Goal: Task Accomplishment & Management: Manage account settings

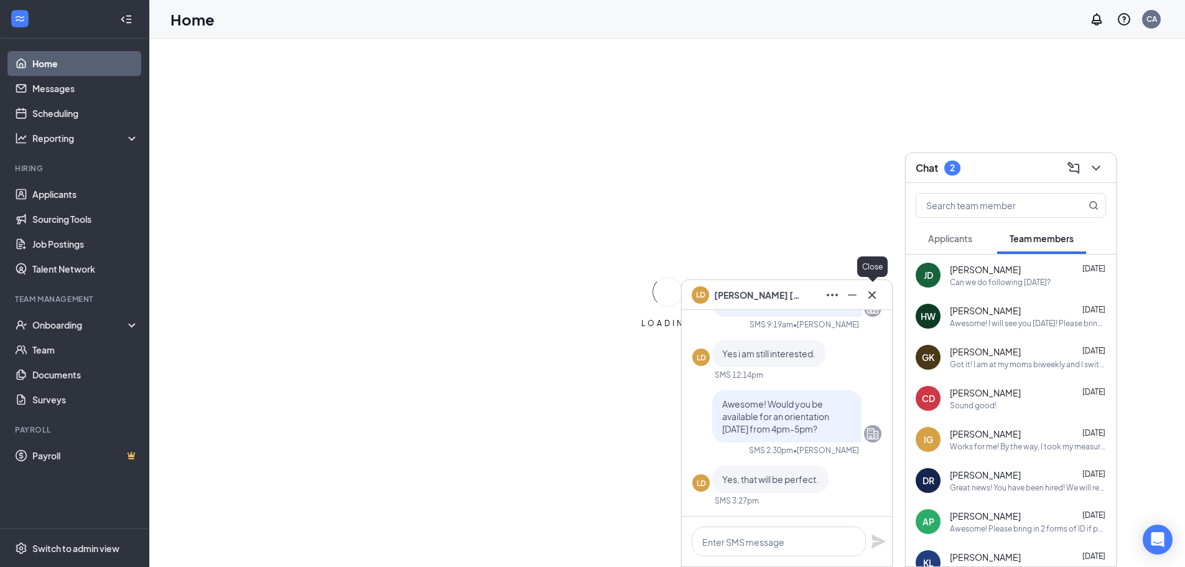
click at [873, 295] on button at bounding box center [872, 295] width 20 height 20
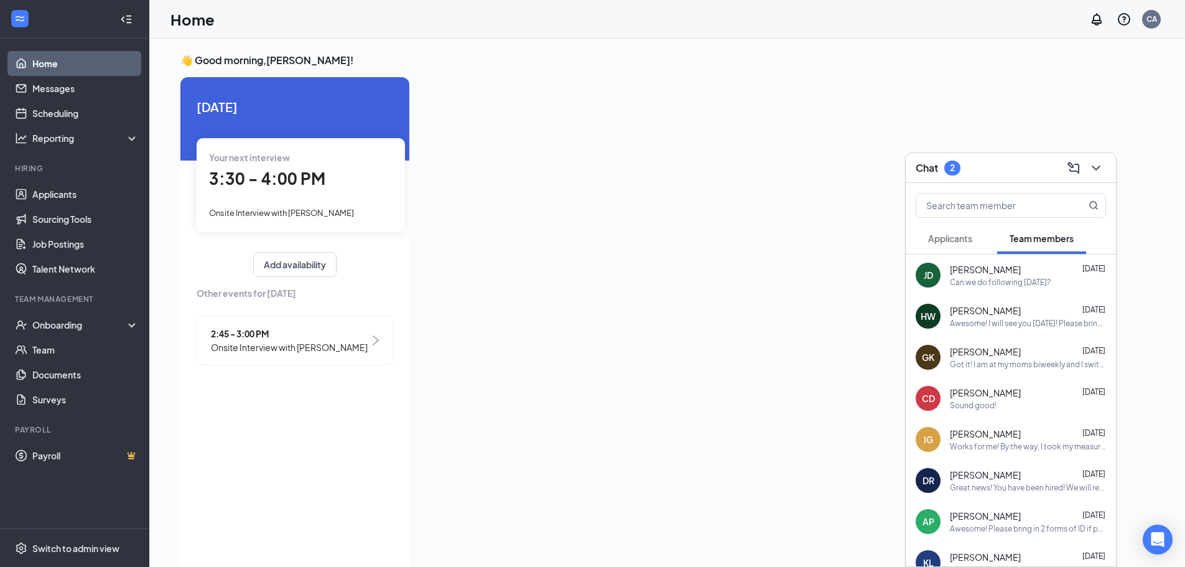
click at [970, 235] on span "Applicants" at bounding box center [950, 238] width 44 height 11
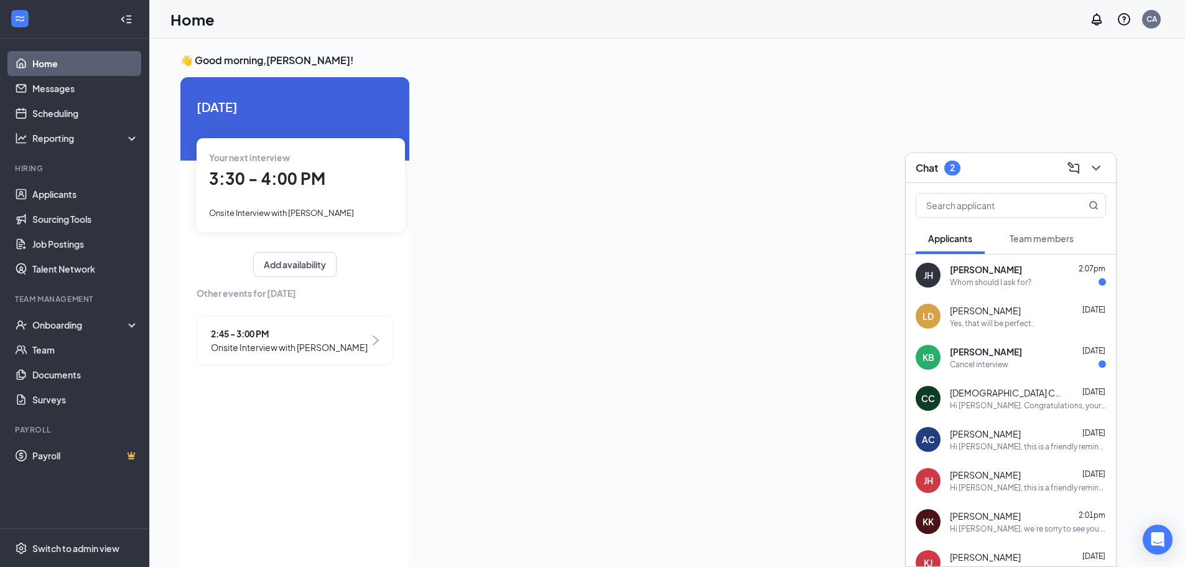
click at [1049, 277] on div "Whom should I ask for?" at bounding box center [1028, 282] width 156 height 11
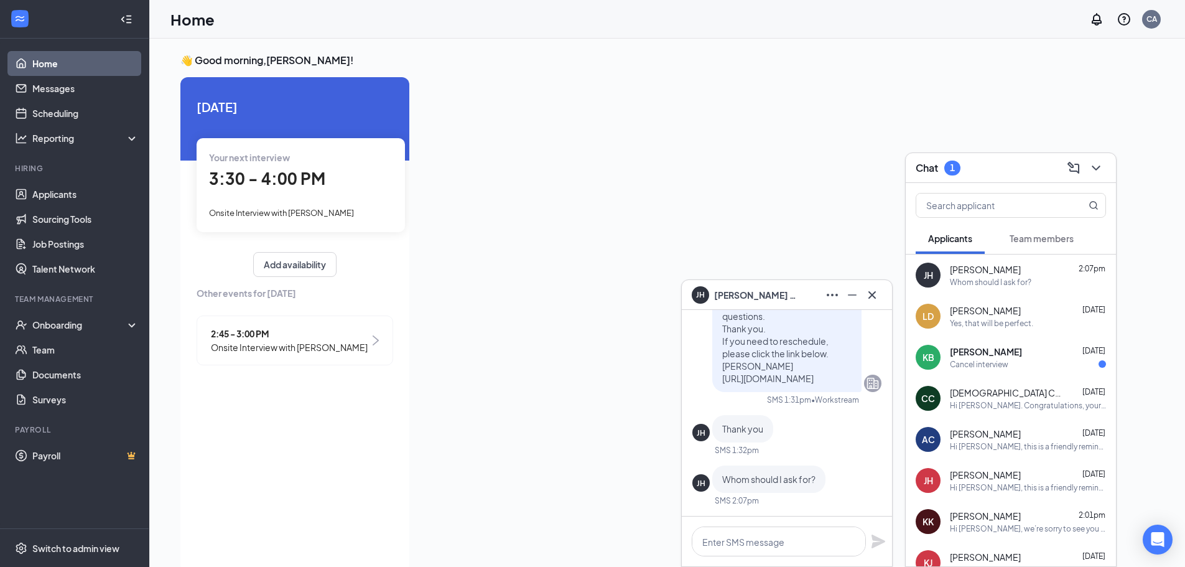
click at [1015, 360] on div "Cancel interview" at bounding box center [1028, 364] width 156 height 11
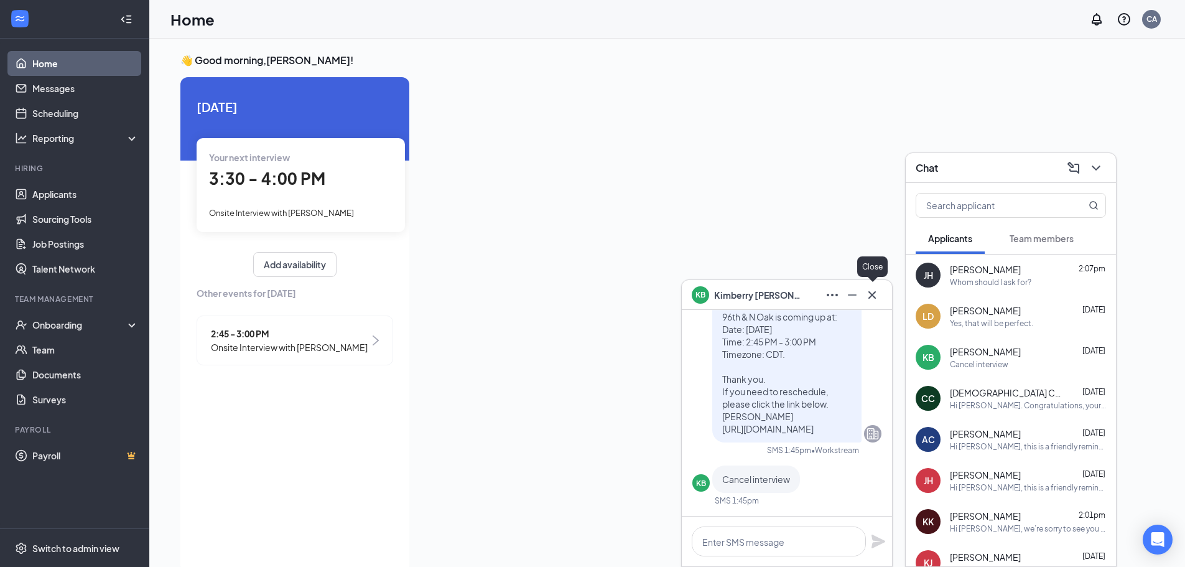
click at [870, 294] on icon "Cross" at bounding box center [872, 294] width 15 height 15
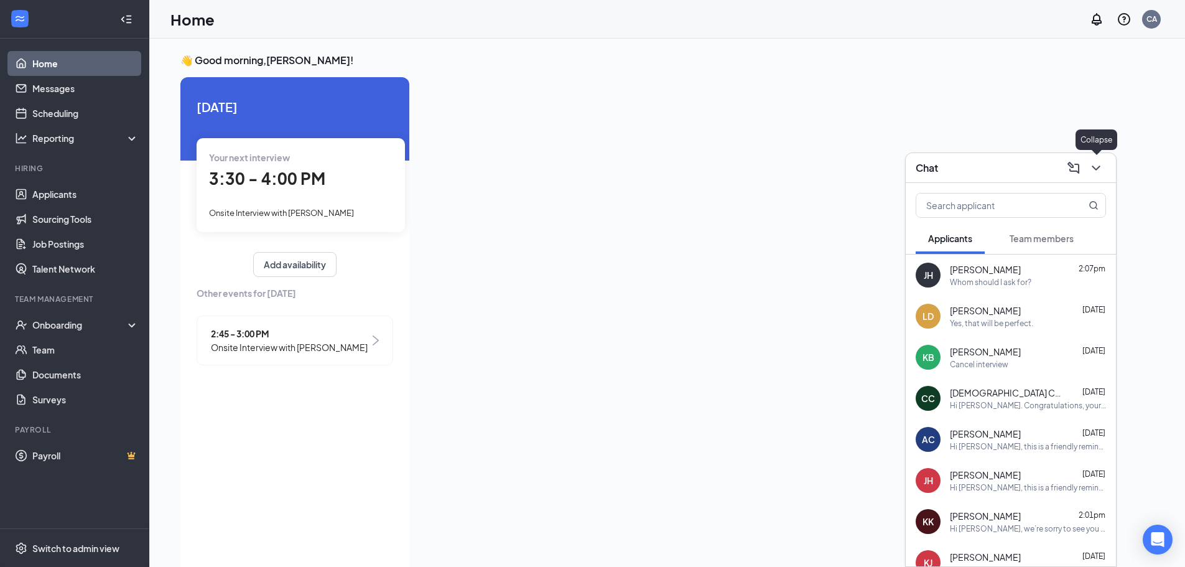
click at [1093, 166] on icon "ChevronDown" at bounding box center [1096, 167] width 8 height 5
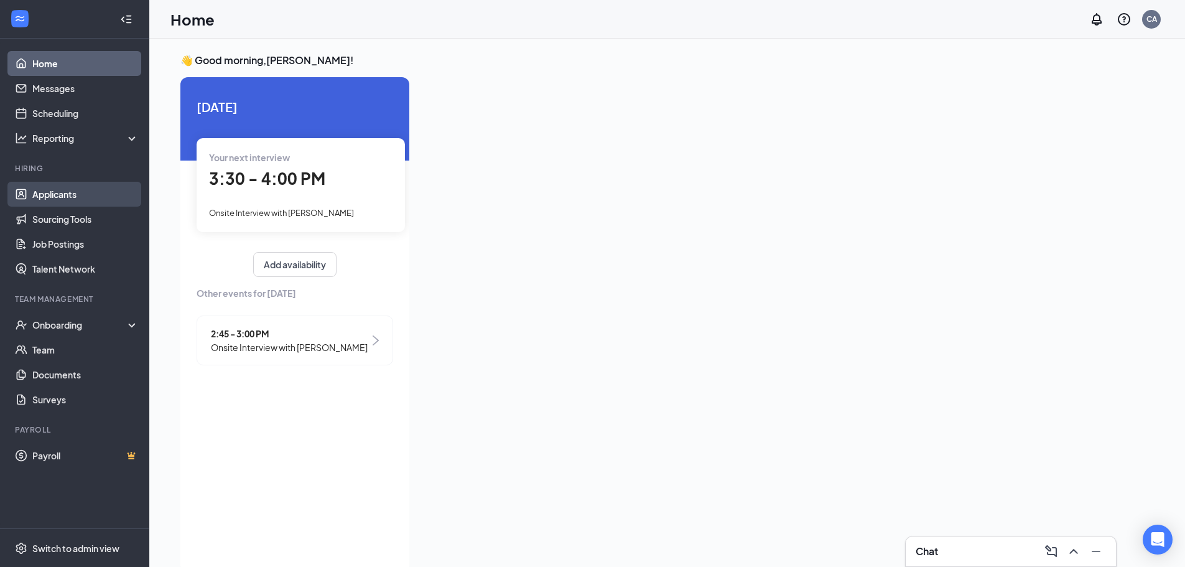
click at [78, 191] on link "Applicants" at bounding box center [85, 194] width 106 height 25
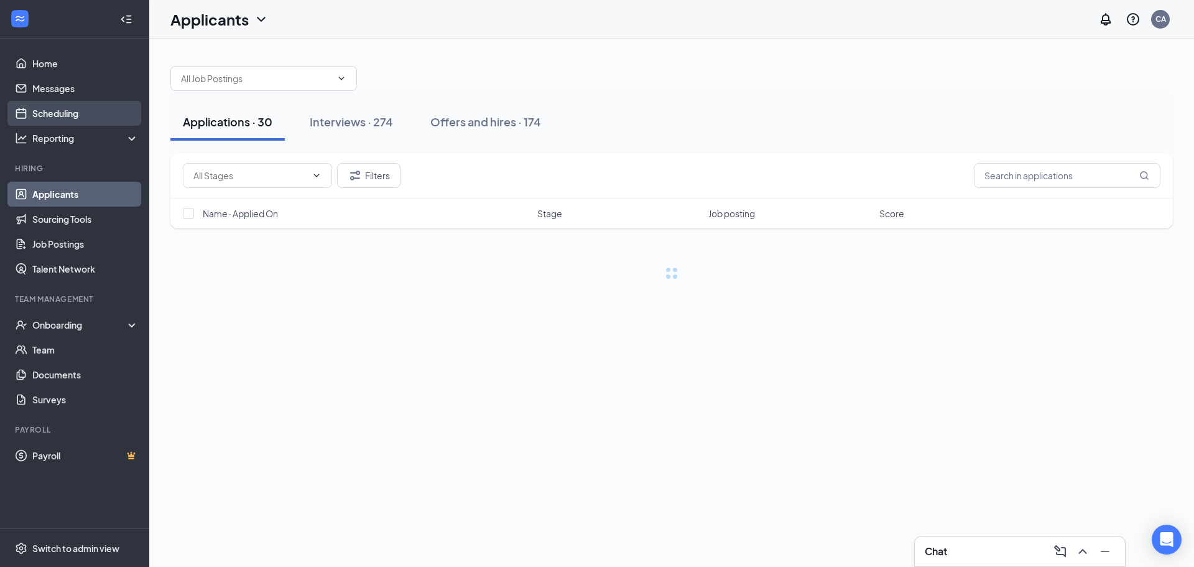
click at [84, 113] on link "Scheduling" at bounding box center [85, 113] width 106 height 25
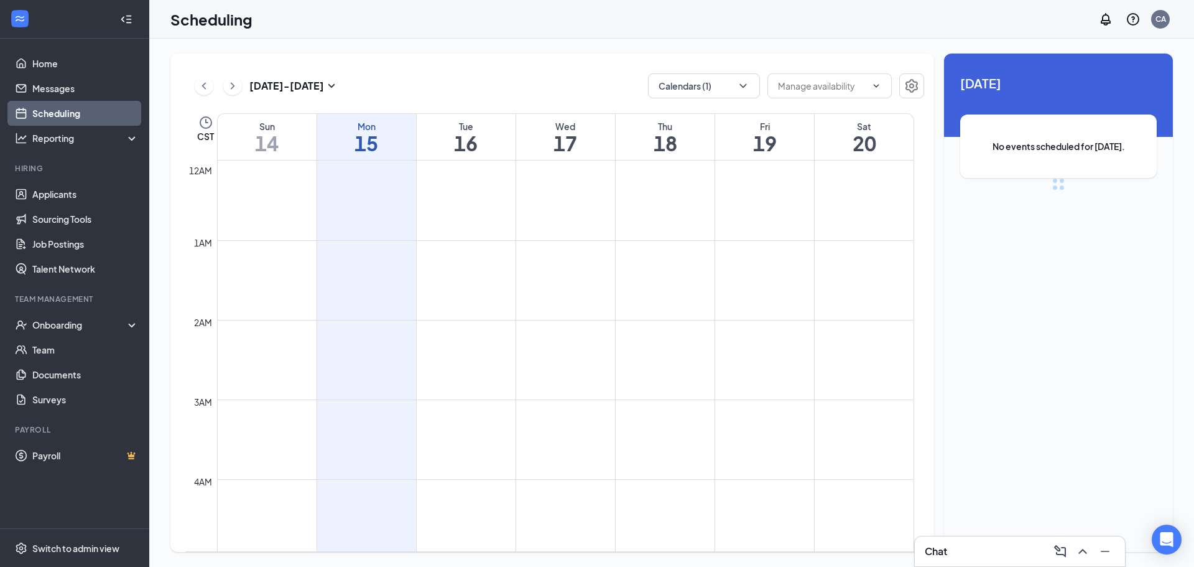
scroll to position [611, 0]
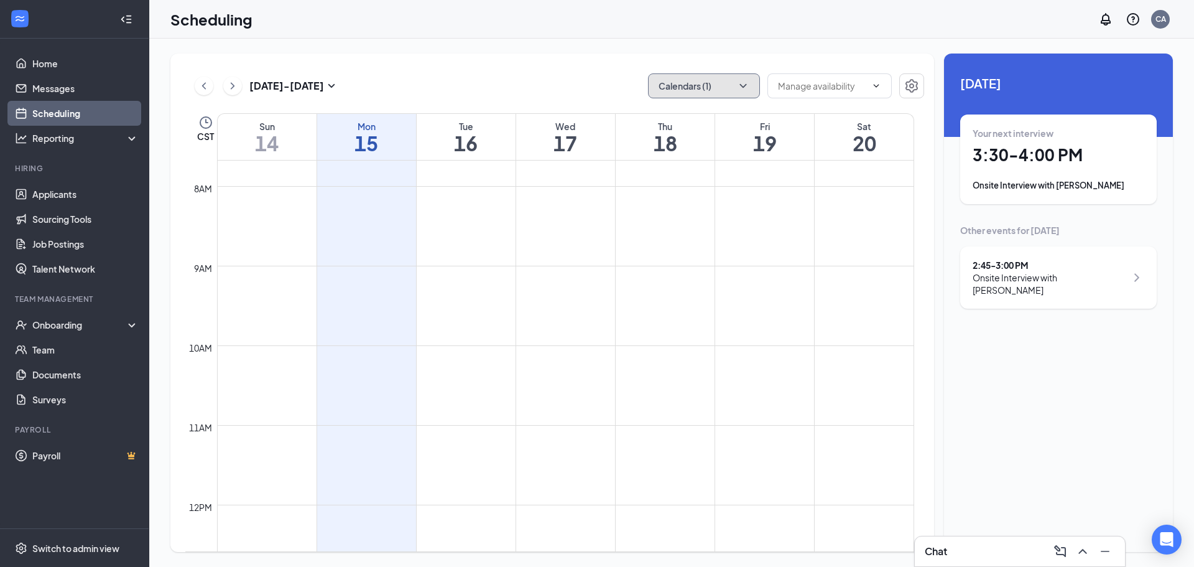
click at [740, 78] on button "Calendars (1)" at bounding box center [704, 85] width 112 height 25
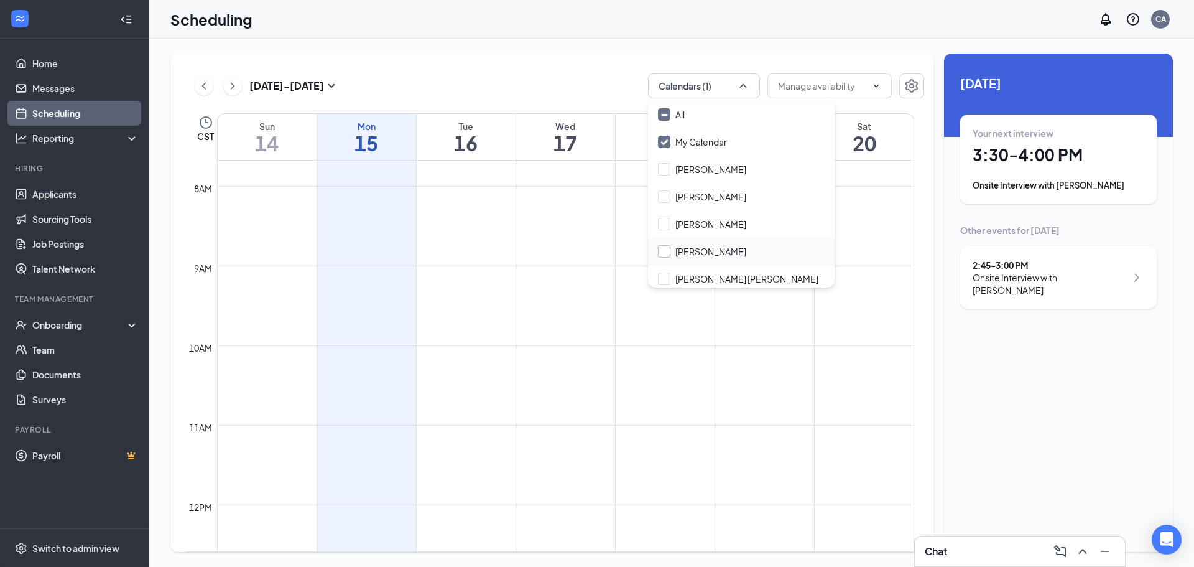
click at [699, 248] on input "[PERSON_NAME]" at bounding box center [702, 251] width 88 height 12
checkbox input "true"
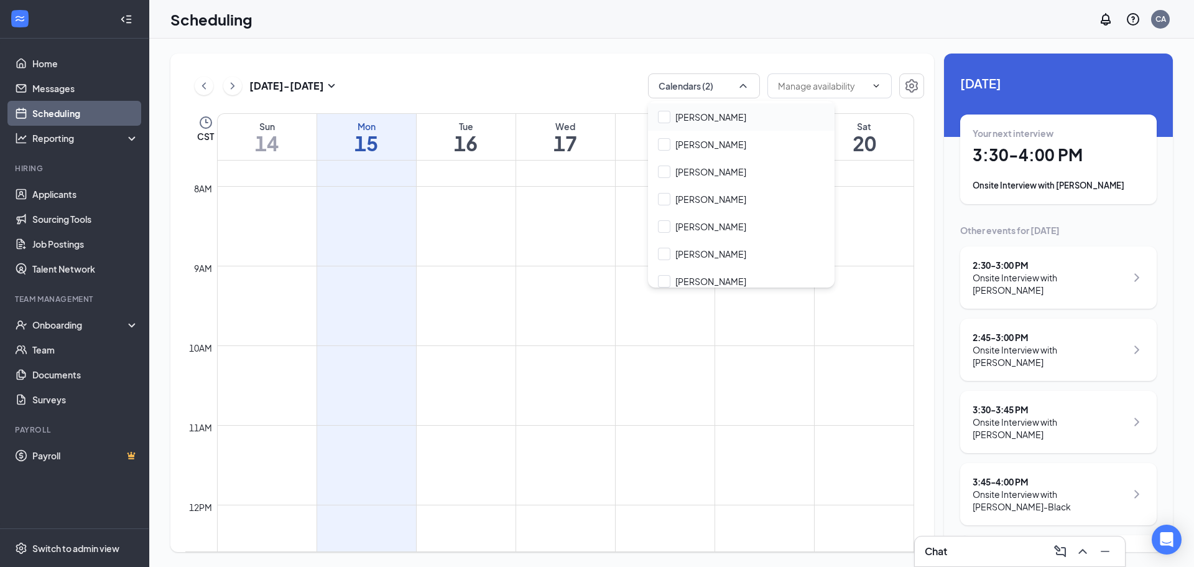
scroll to position [908, 0]
click at [787, 37] on div "Scheduling CA" at bounding box center [671, 19] width 1045 height 39
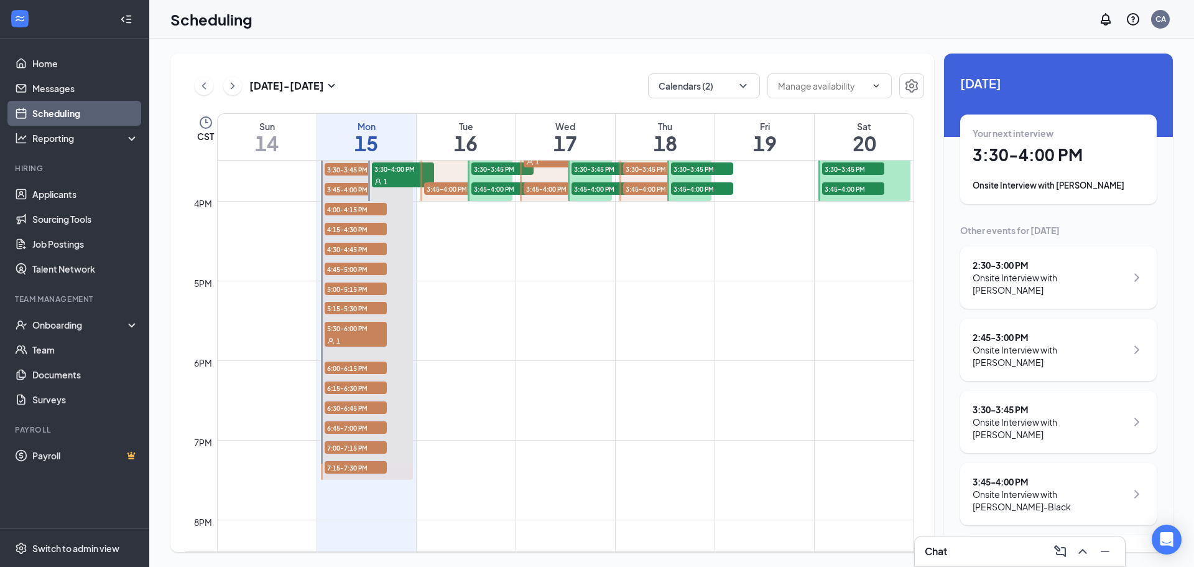
scroll to position [1171, 0]
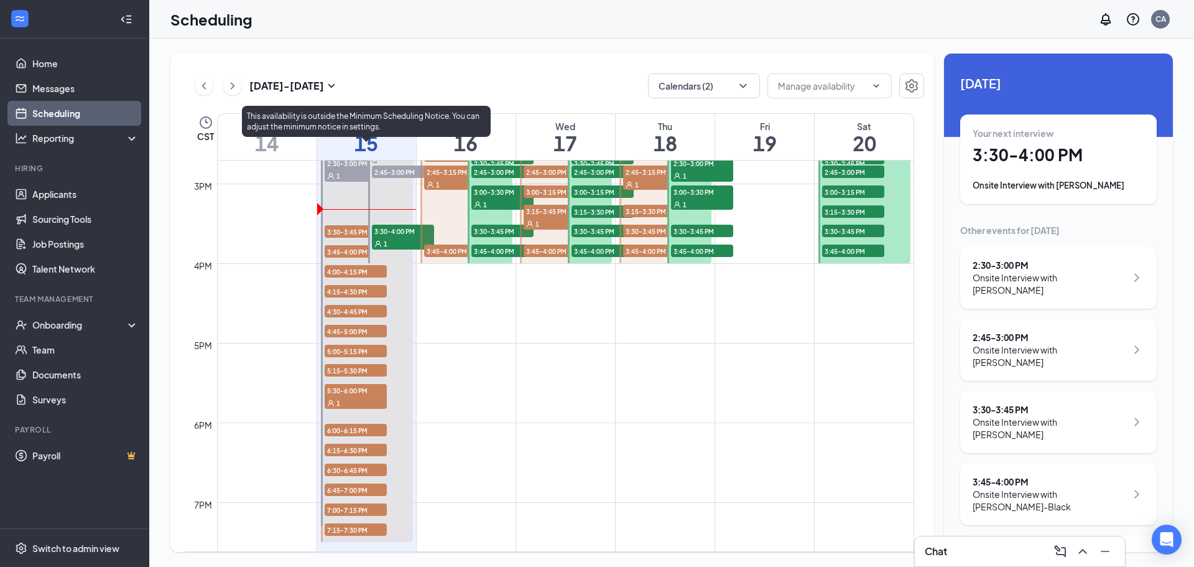
click at [356, 235] on span "3:30-3:45 PM" at bounding box center [356, 231] width 62 height 12
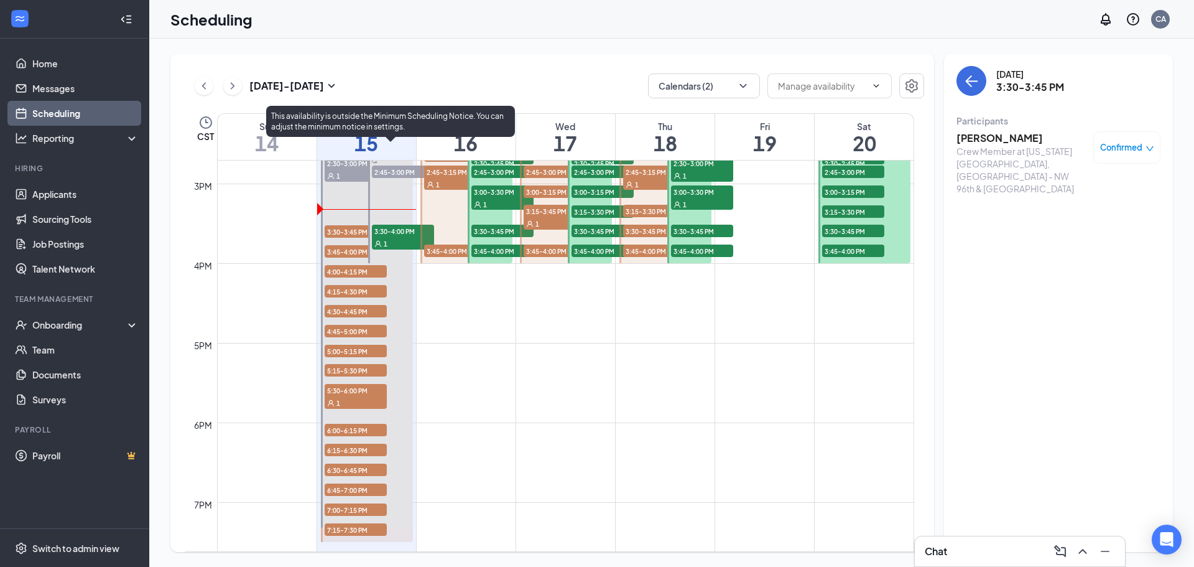
click at [394, 239] on div "1" at bounding box center [403, 243] width 62 height 12
drag, startPoint x: 345, startPoint y: 231, endPoint x: 649, endPoint y: 248, distance: 305.2
click at [351, 230] on span "3:30-3:45 PM" at bounding box center [356, 231] width 62 height 12
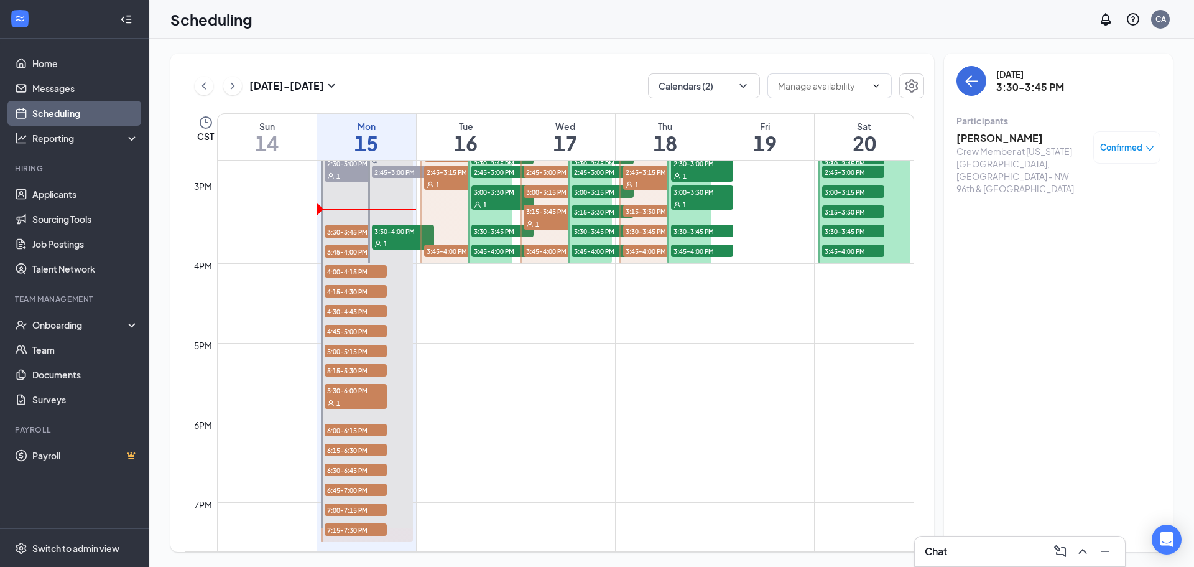
click at [1027, 142] on h3 "[PERSON_NAME]" at bounding box center [1022, 138] width 131 height 14
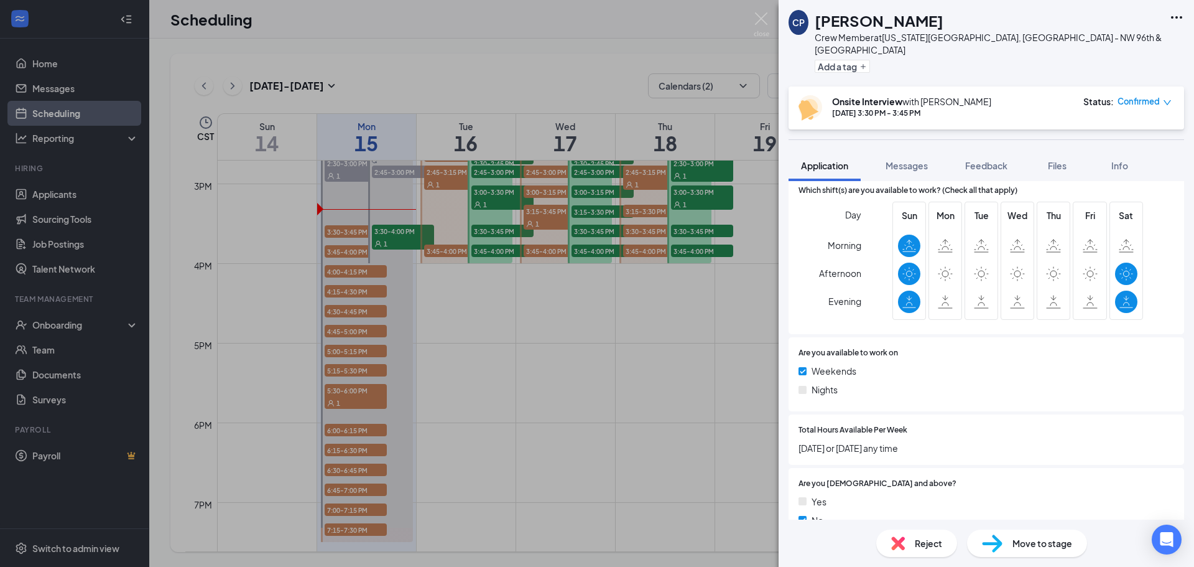
scroll to position [458, 0]
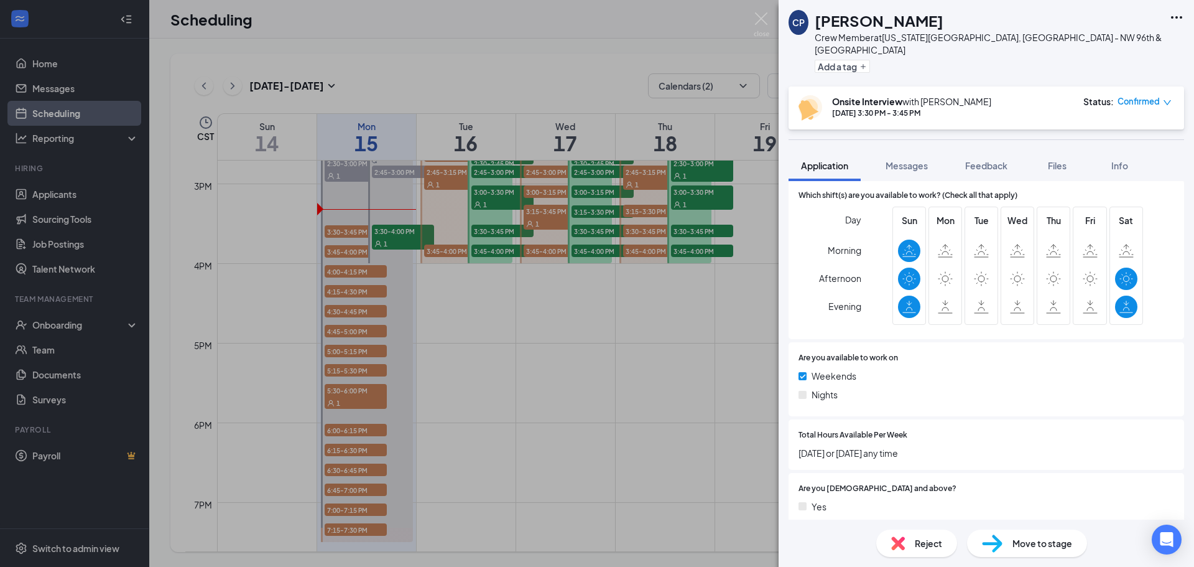
click at [943, 342] on div "Are you available to work on Weekends Nights" at bounding box center [987, 379] width 396 height 74
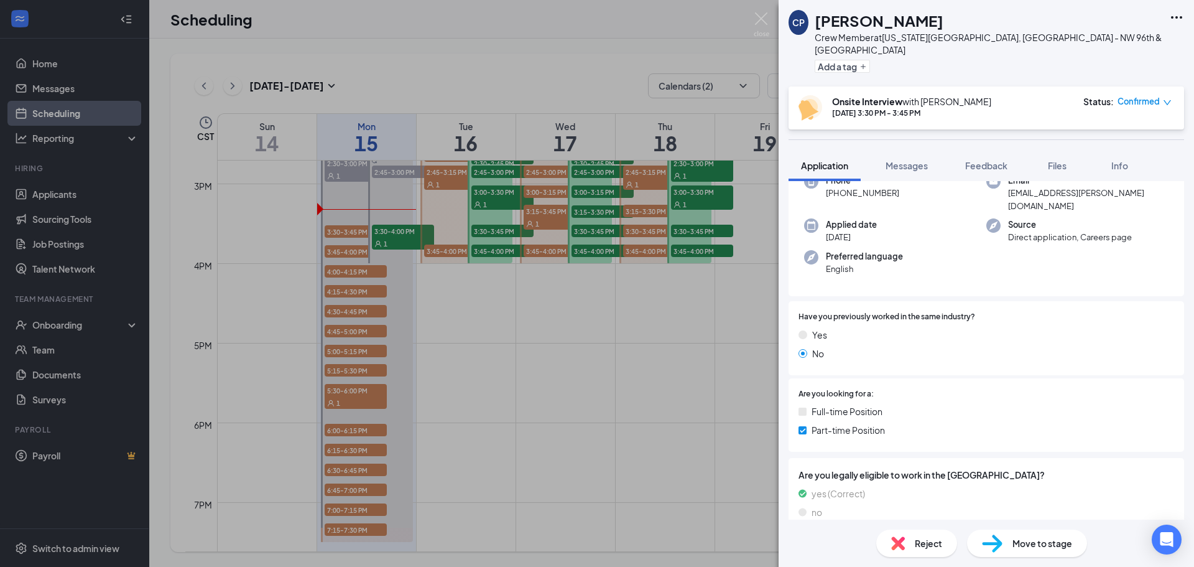
scroll to position [0, 0]
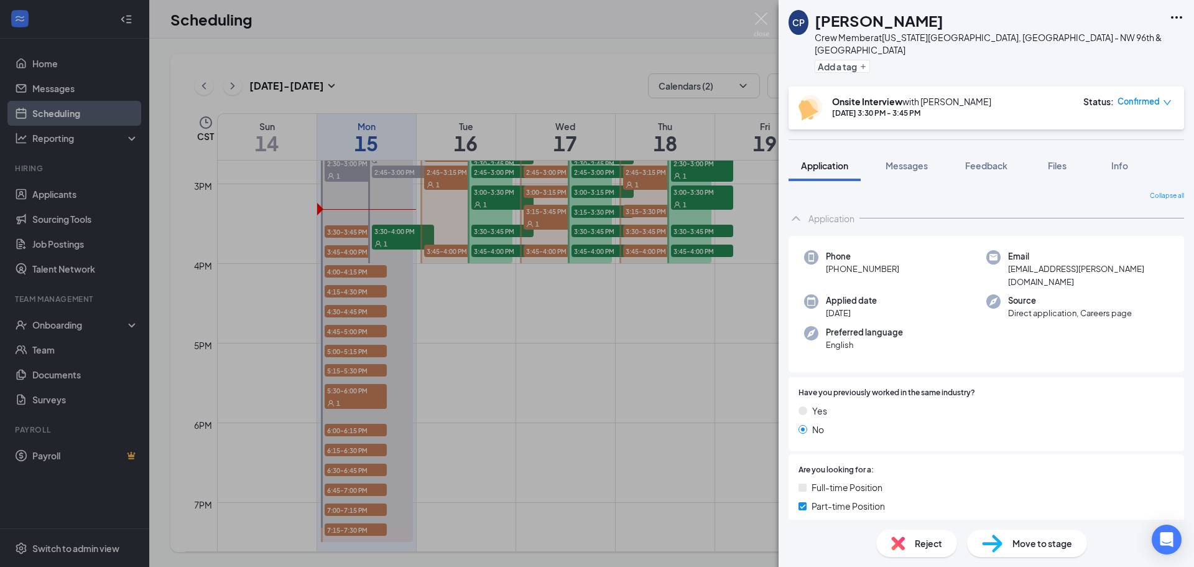
click at [399, 351] on div "[PERSON_NAME] Crew Member at [US_STATE][GEOGRAPHIC_DATA], [GEOGRAPHIC_DATA] - N…" at bounding box center [597, 283] width 1194 height 567
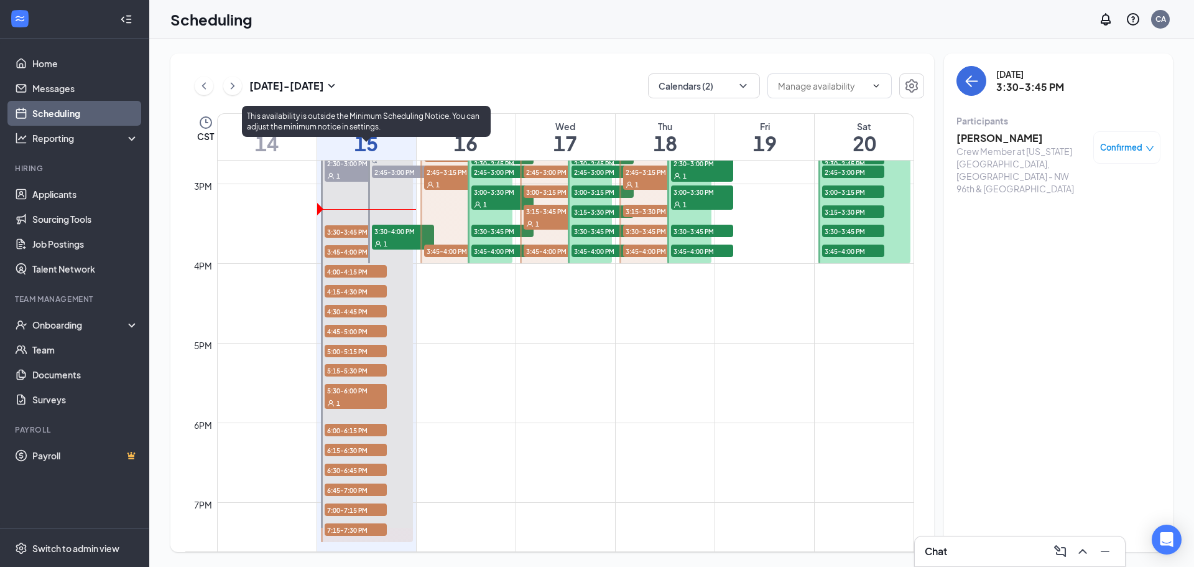
click at [368, 397] on div "1" at bounding box center [356, 402] width 62 height 12
click at [355, 333] on span "4:45-5:00 PM" at bounding box center [356, 331] width 62 height 12
click at [371, 353] on span "5:00-5:15 PM" at bounding box center [356, 351] width 62 height 12
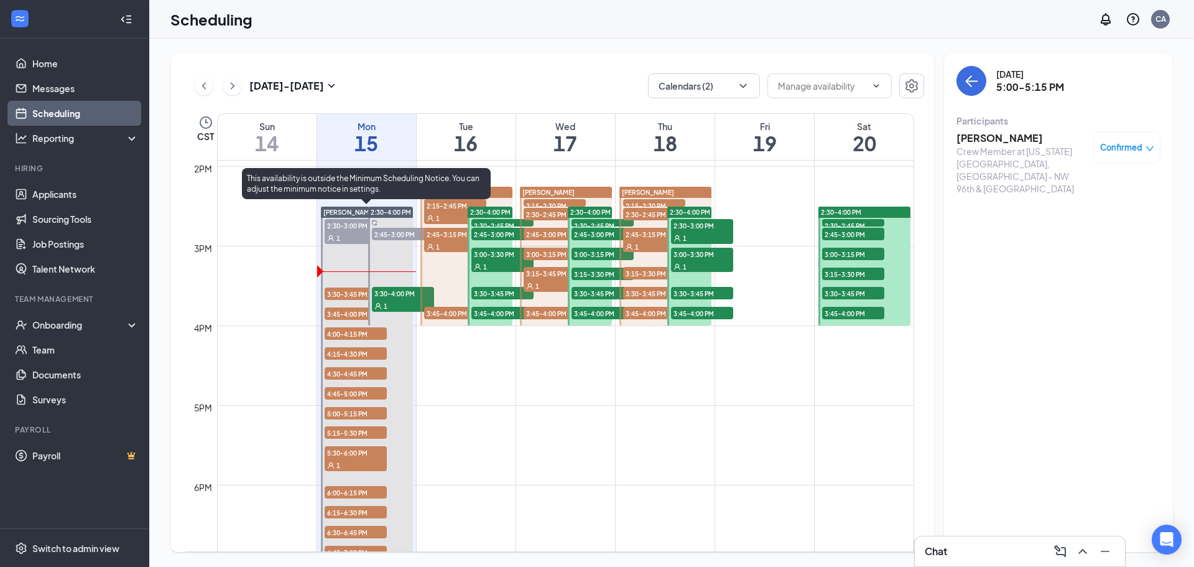
scroll to position [1171, 0]
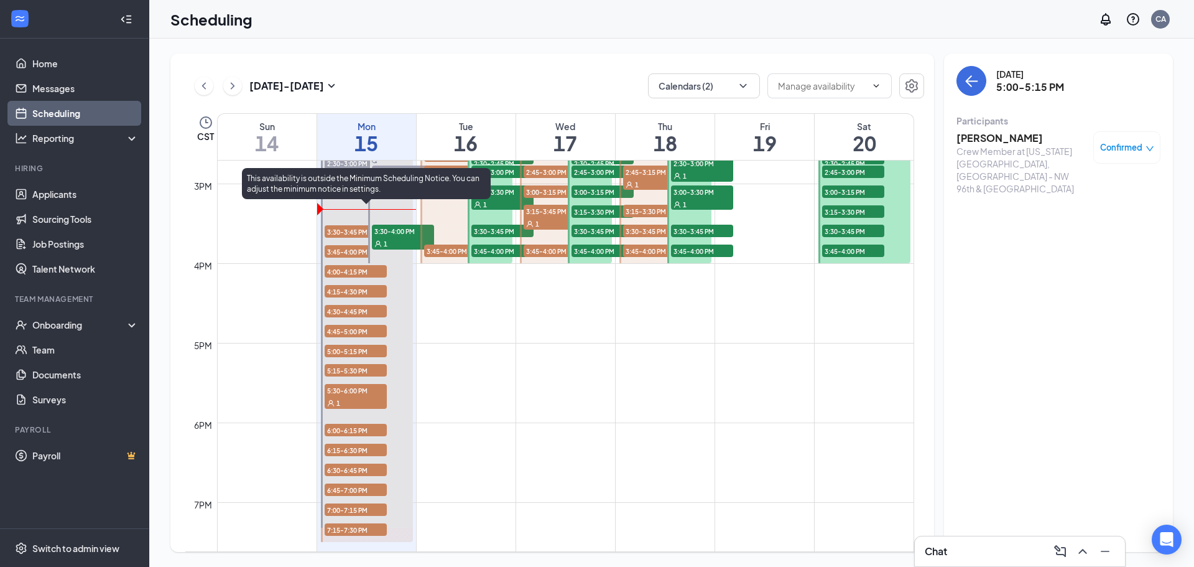
click at [359, 490] on span "6:45-7:00 PM" at bounding box center [356, 489] width 62 height 12
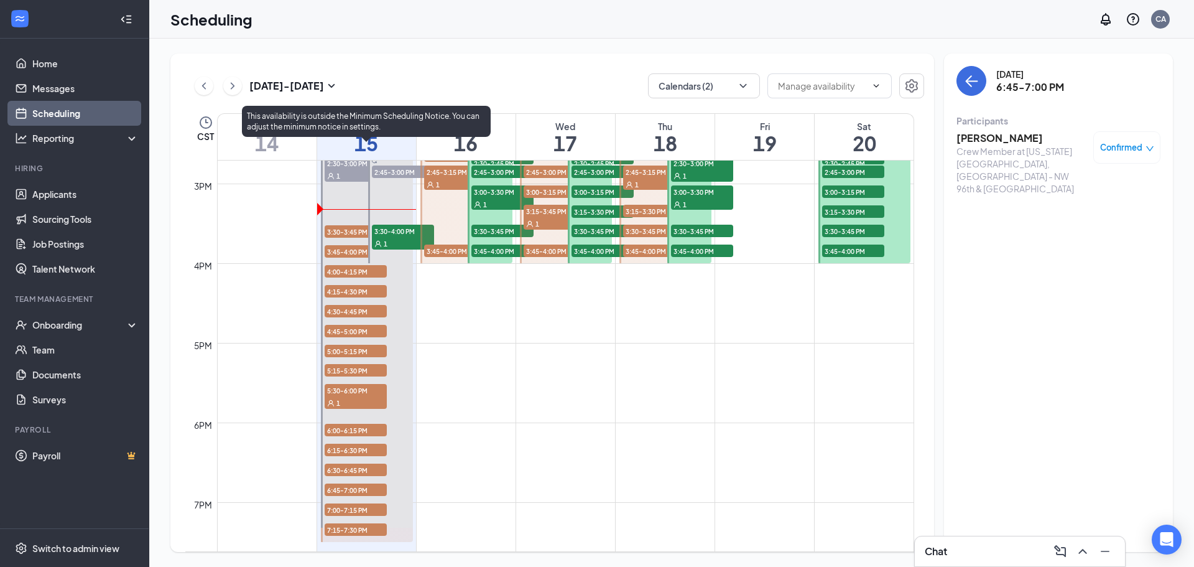
click at [364, 451] on span "6:15-6:30 PM" at bounding box center [356, 449] width 62 height 12
drag, startPoint x: 364, startPoint y: 402, endPoint x: 360, endPoint y: 407, distance: 7.1
click at [363, 404] on div "1" at bounding box center [356, 402] width 62 height 12
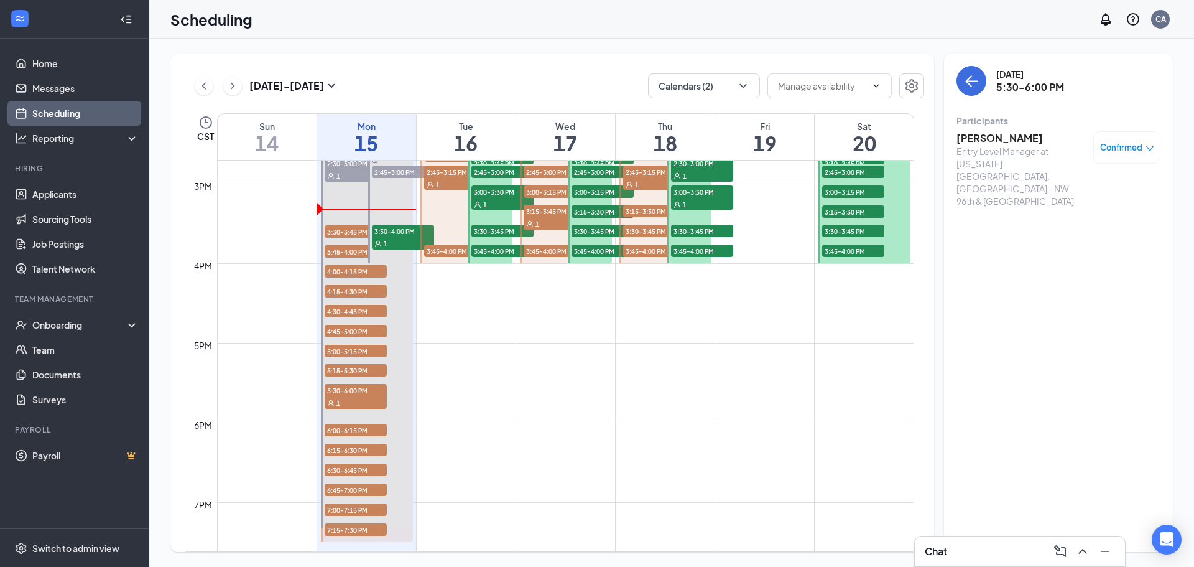
click at [989, 137] on h3 "[PERSON_NAME]" at bounding box center [1022, 138] width 131 height 14
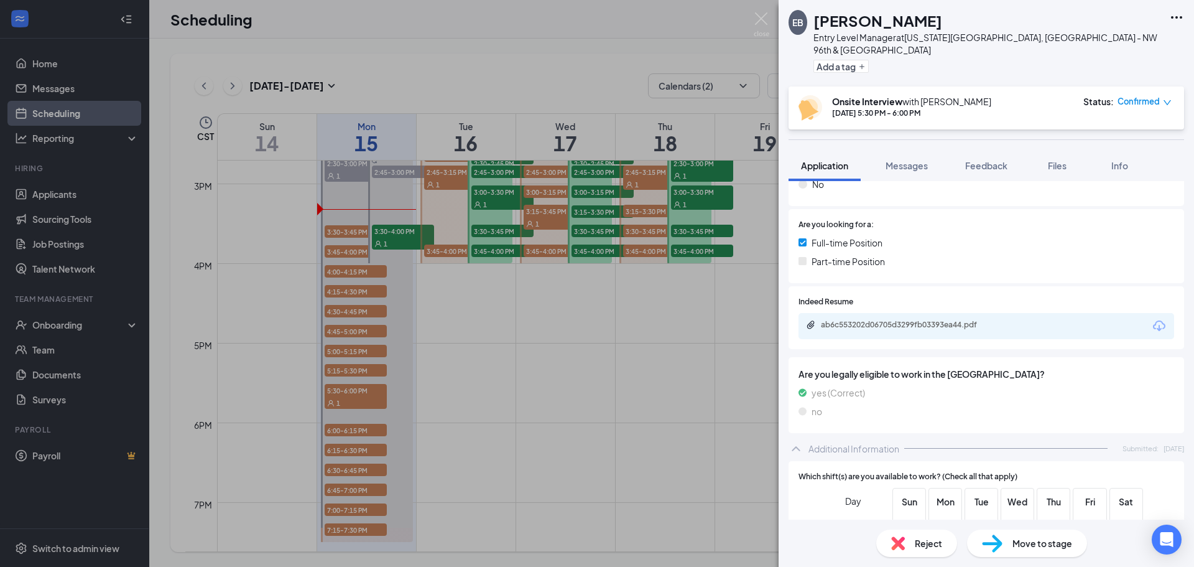
scroll to position [311, 0]
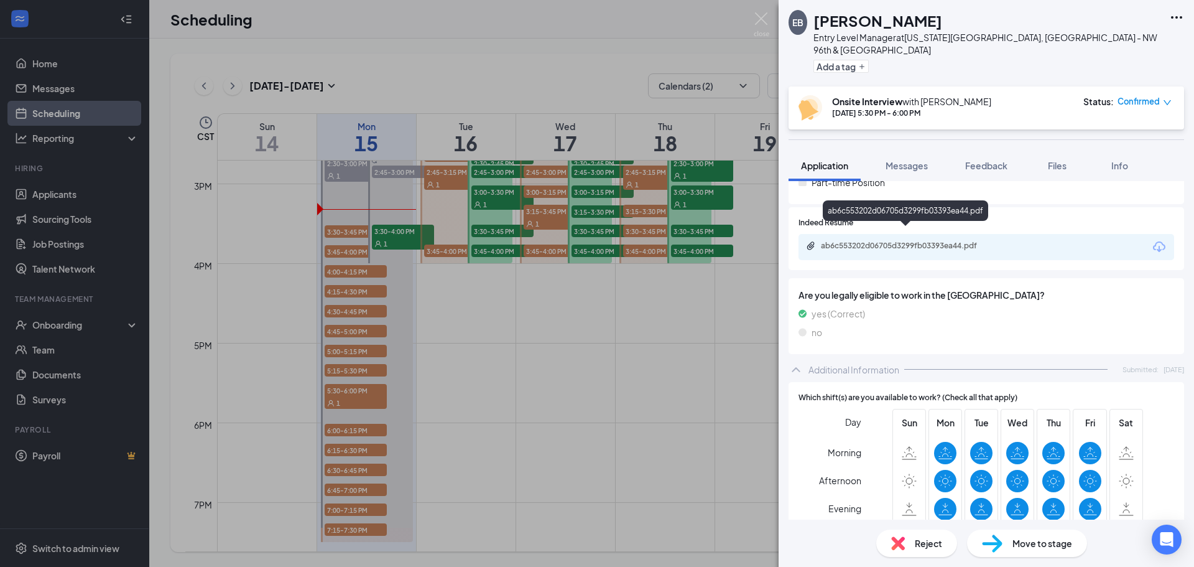
click at [928, 241] on div "ab6c553202d06705d3299fb03393ea44.pdf" at bounding box center [908, 246] width 174 height 10
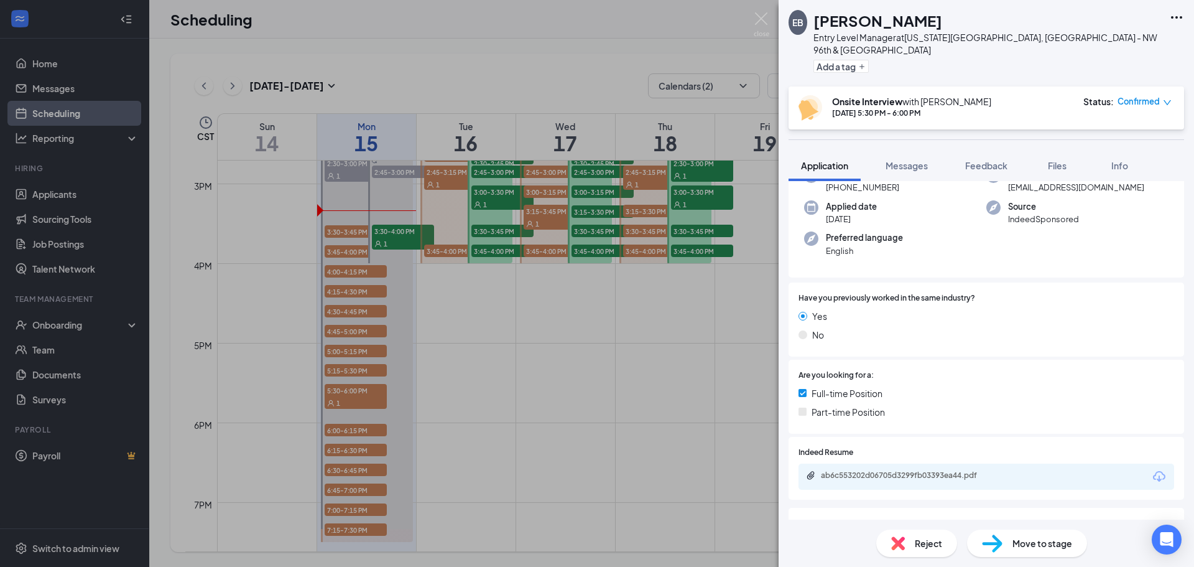
scroll to position [0, 0]
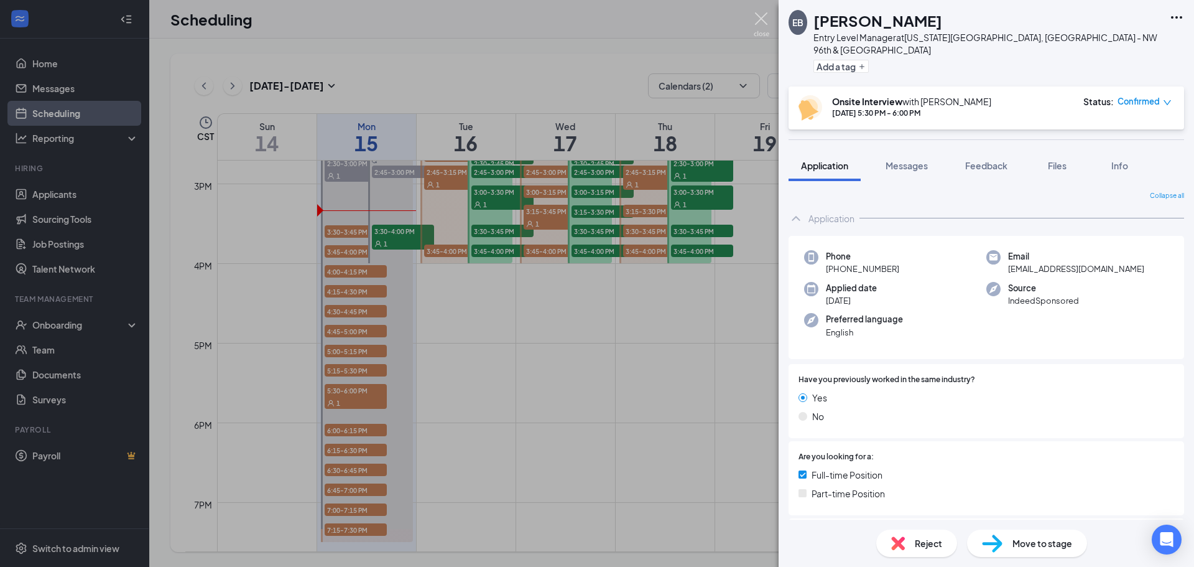
click at [768, 21] on img at bounding box center [762, 24] width 16 height 24
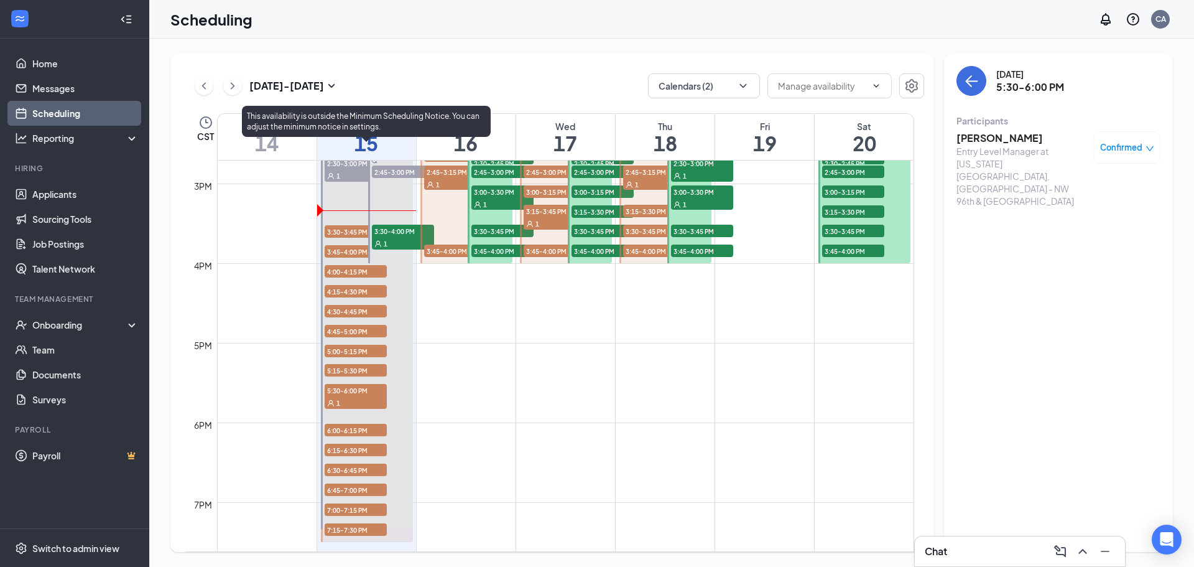
scroll to position [1233, 0]
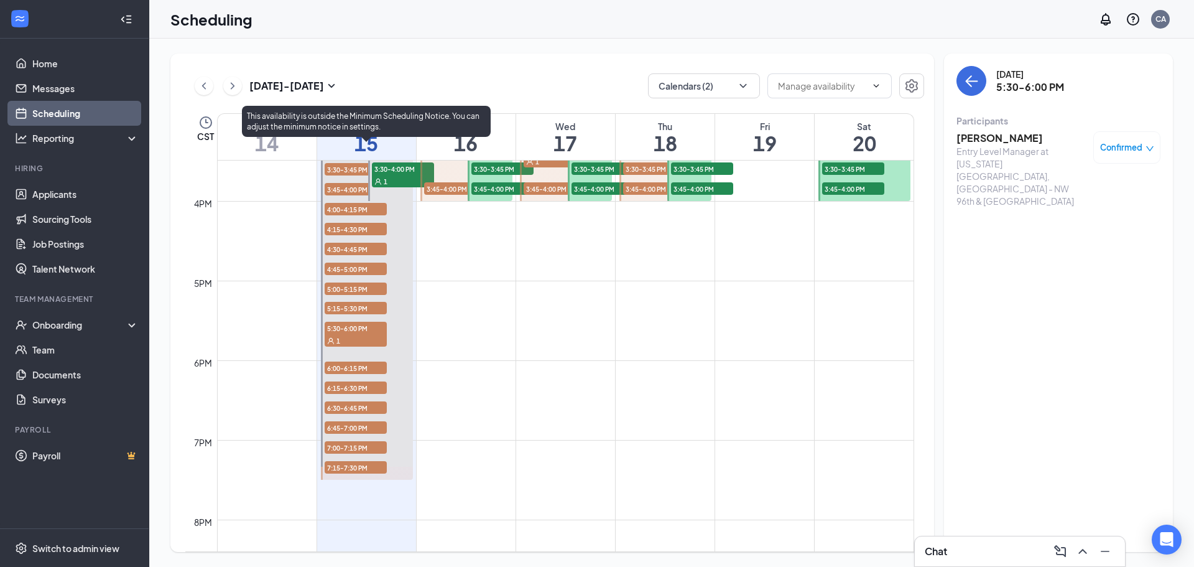
click at [378, 390] on span "6:15-6:30 PM" at bounding box center [356, 387] width 62 height 12
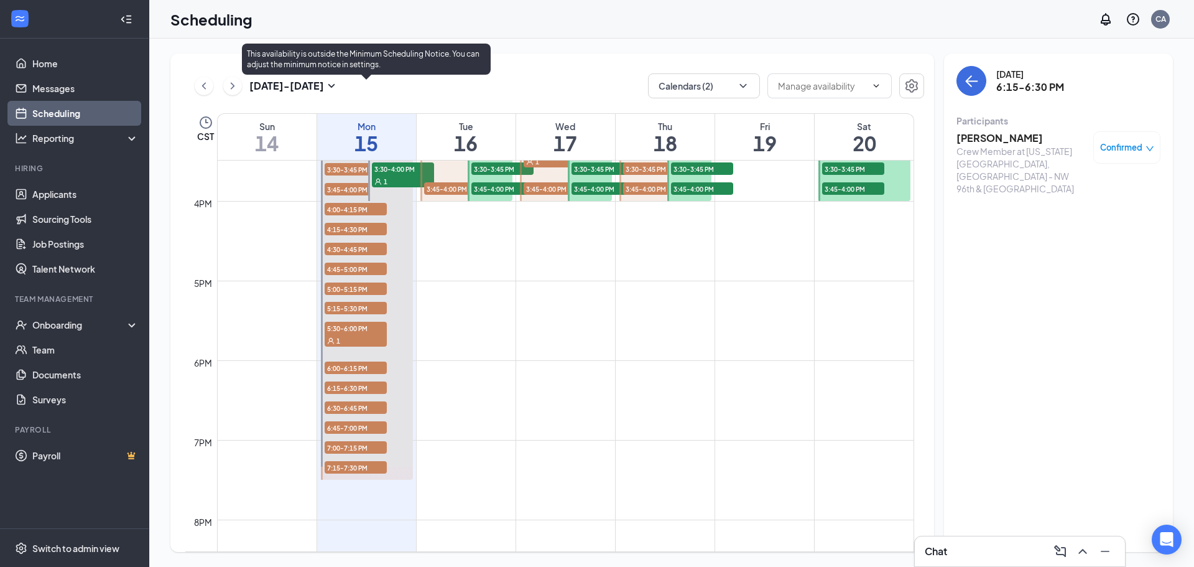
click at [344, 404] on span "6:30-6:45 PM" at bounding box center [356, 407] width 62 height 12
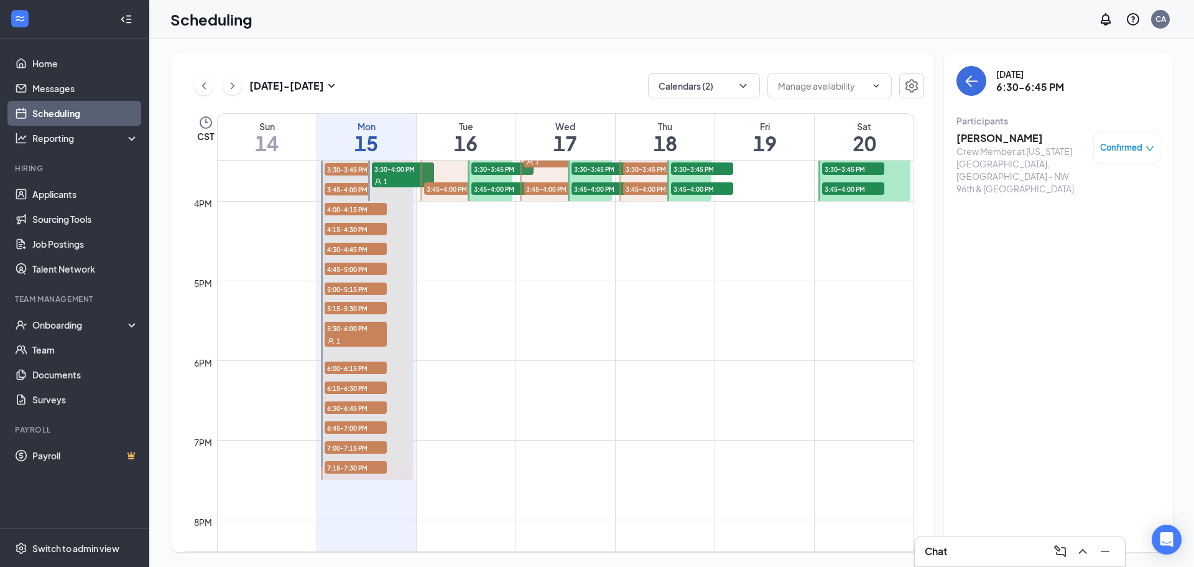
click at [994, 137] on h3 "[PERSON_NAME]" at bounding box center [1022, 138] width 131 height 14
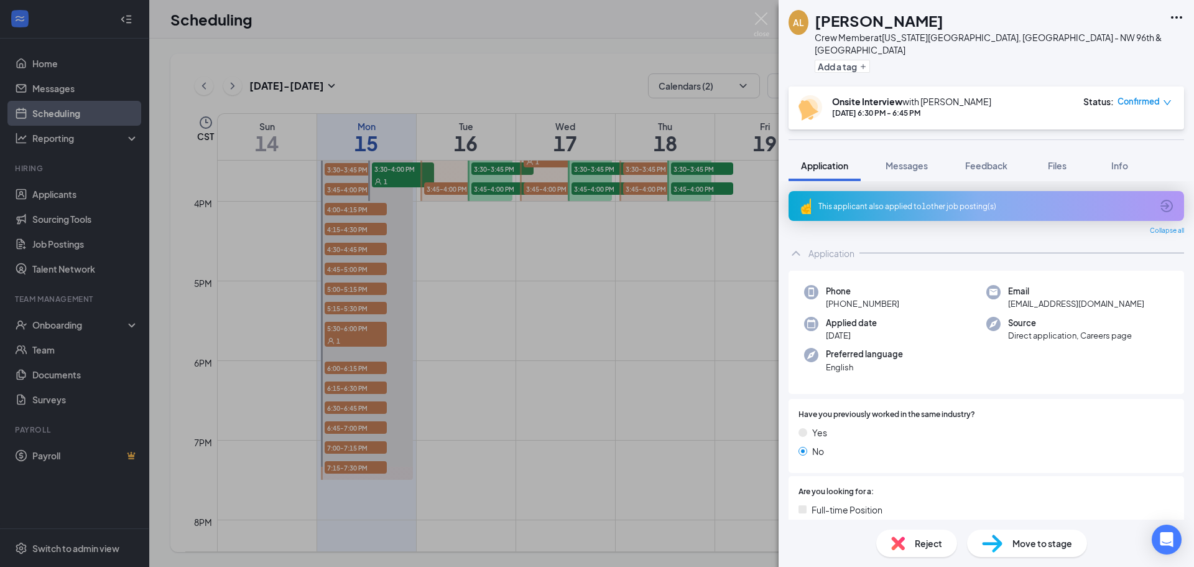
click at [972, 201] on div "This applicant also applied to 1 other job posting(s)" at bounding box center [985, 206] width 333 height 11
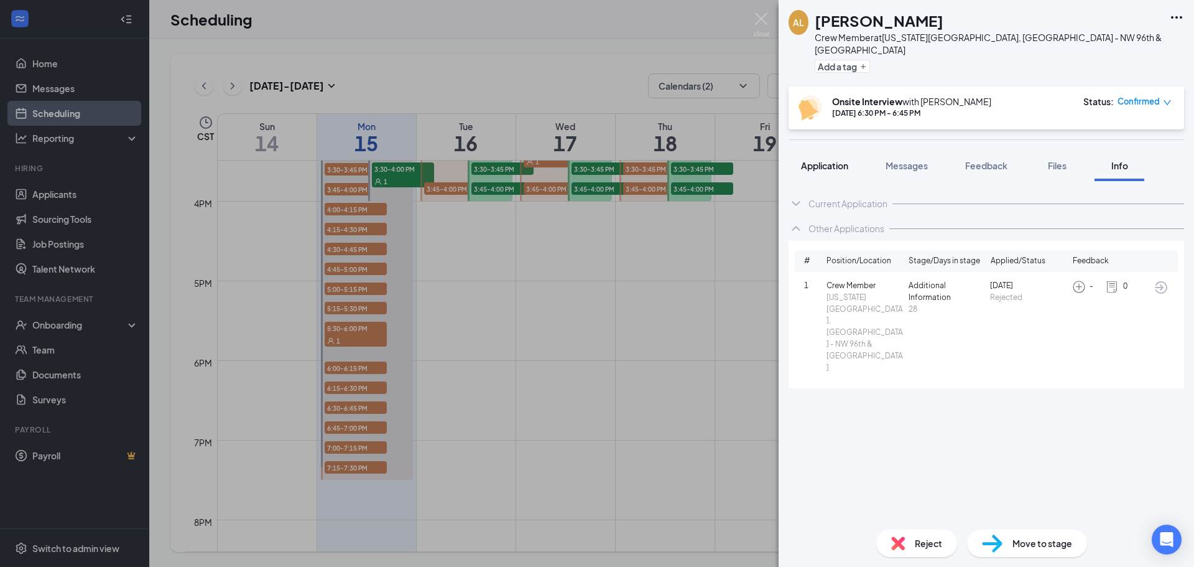
click at [833, 160] on span "Application" at bounding box center [824, 165] width 47 height 11
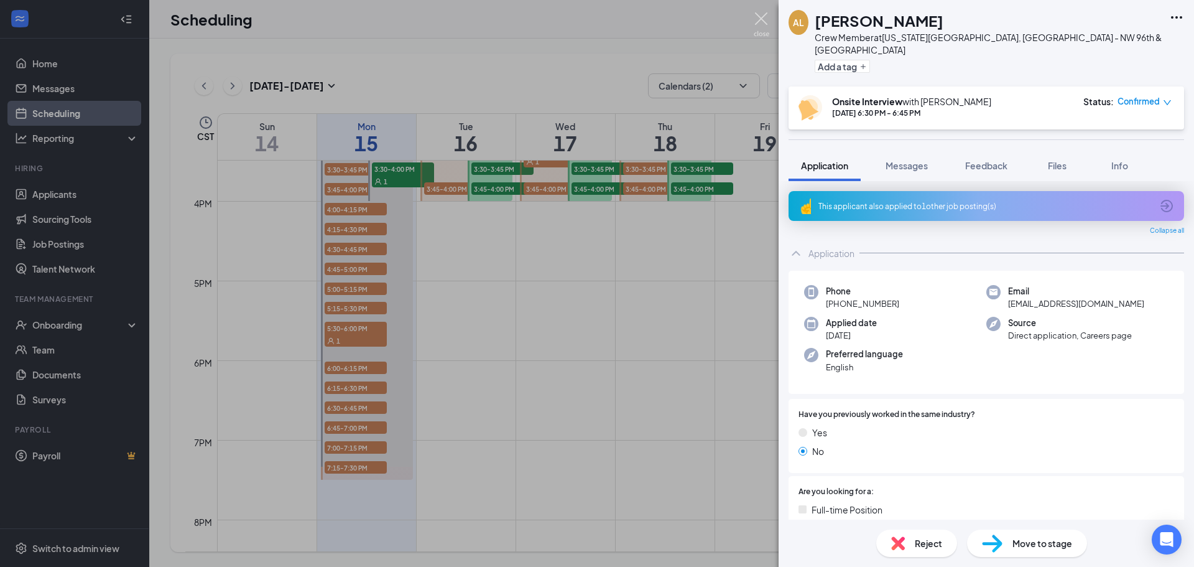
click at [766, 14] on img at bounding box center [762, 24] width 16 height 24
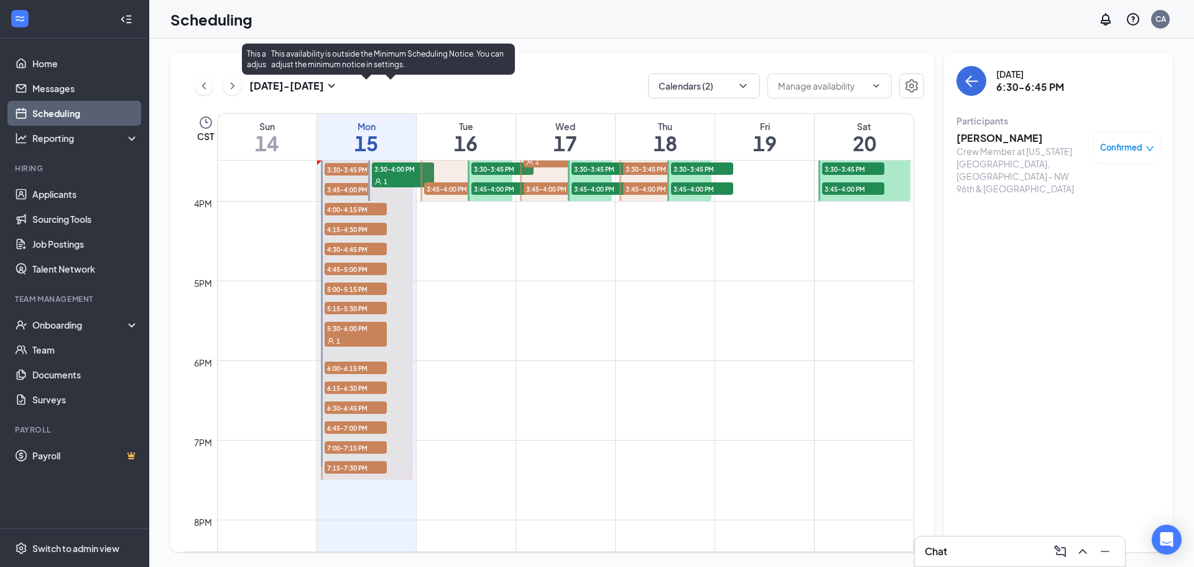
scroll to position [1171, 0]
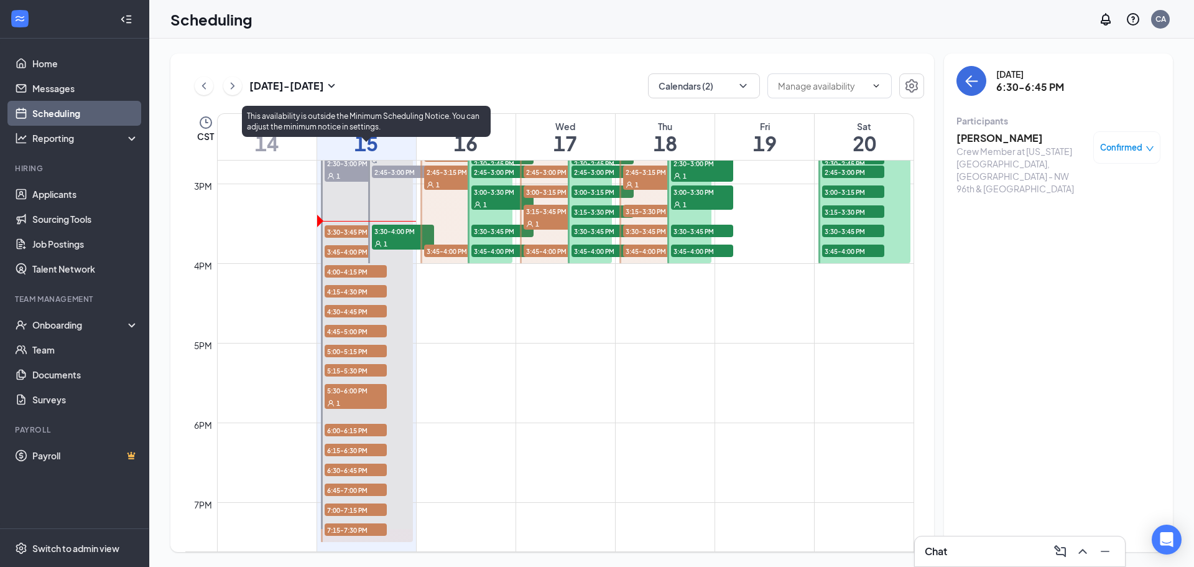
click at [346, 229] on span "3:30-3:45 PM" at bounding box center [356, 231] width 62 height 12
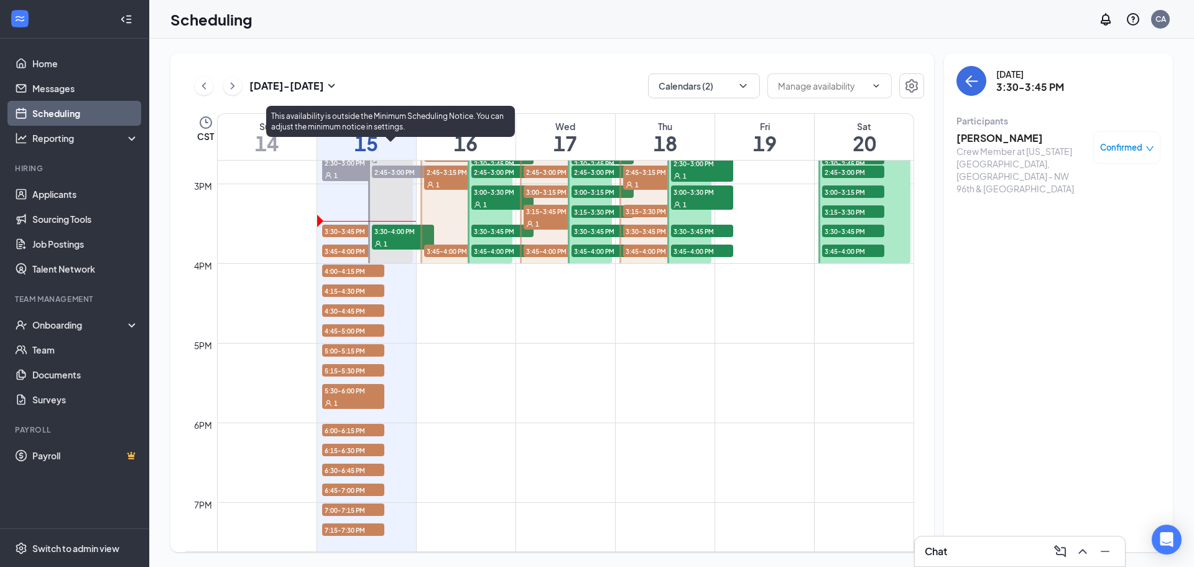
click at [394, 231] on span "3:30-4:00 PM" at bounding box center [403, 231] width 62 height 12
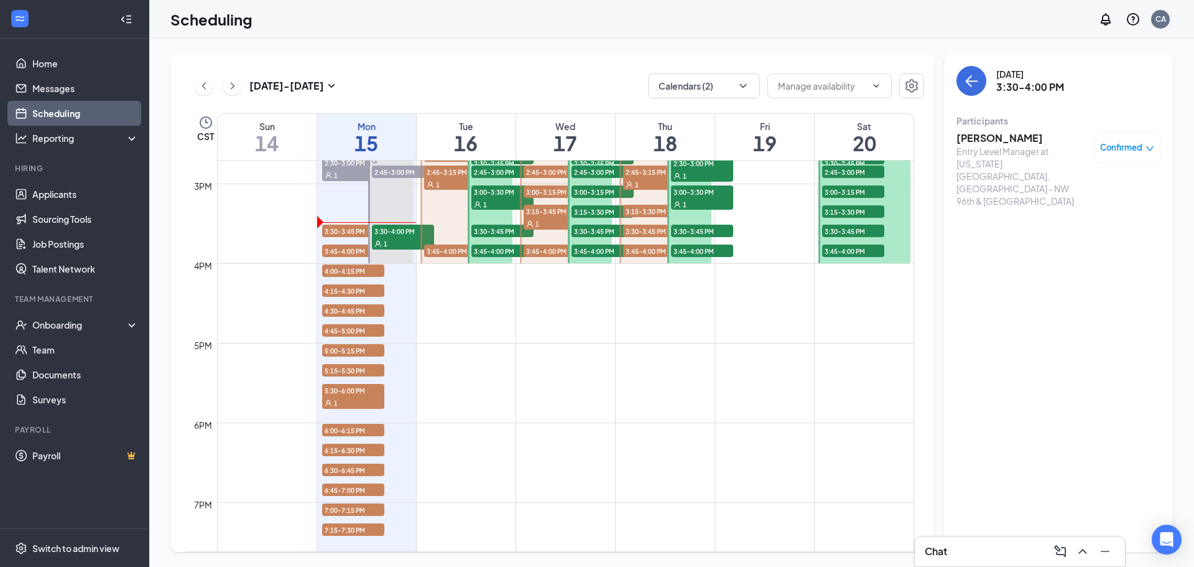
click at [997, 142] on h3 "[PERSON_NAME]" at bounding box center [1022, 138] width 131 height 14
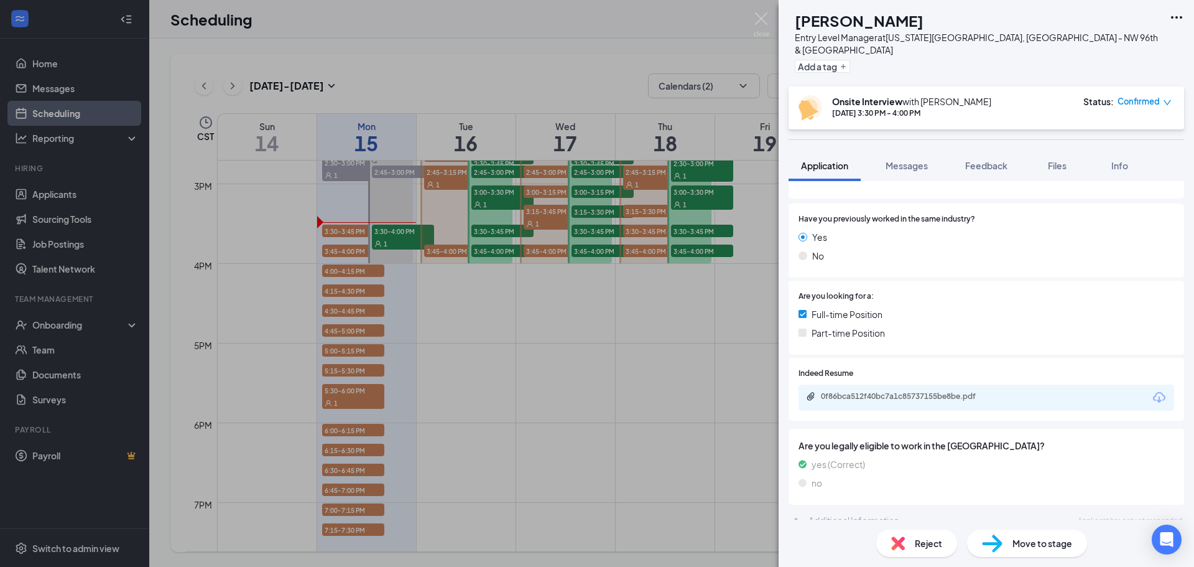
scroll to position [161, 0]
click at [952, 391] on div "0f86bca512f40bc7a1c85737155be8be.pdf" at bounding box center [908, 396] width 174 height 10
